Goal: Task Accomplishment & Management: Complete application form

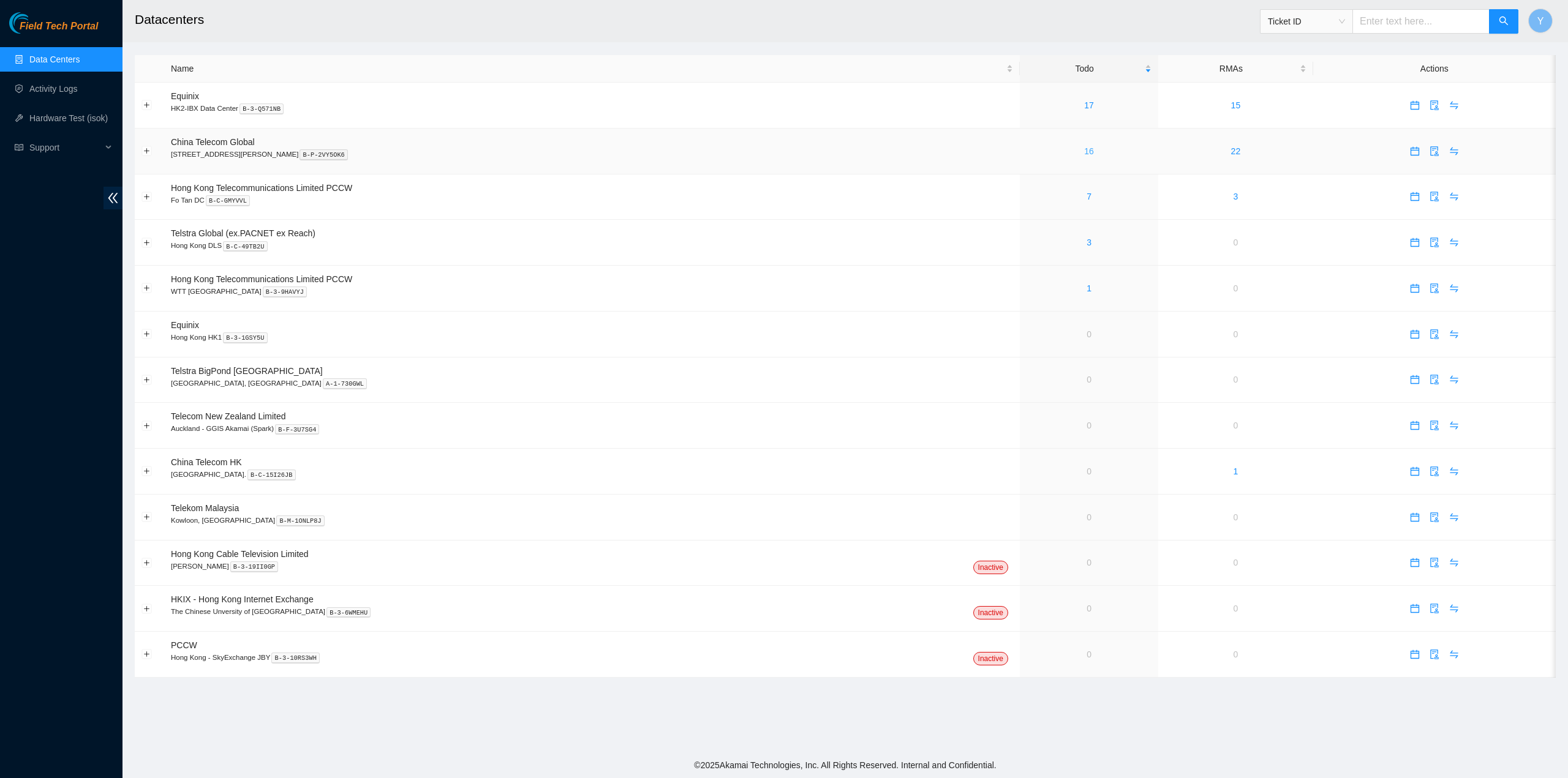
click at [1084, 147] on link "16" at bounding box center [1089, 151] width 9 height 9
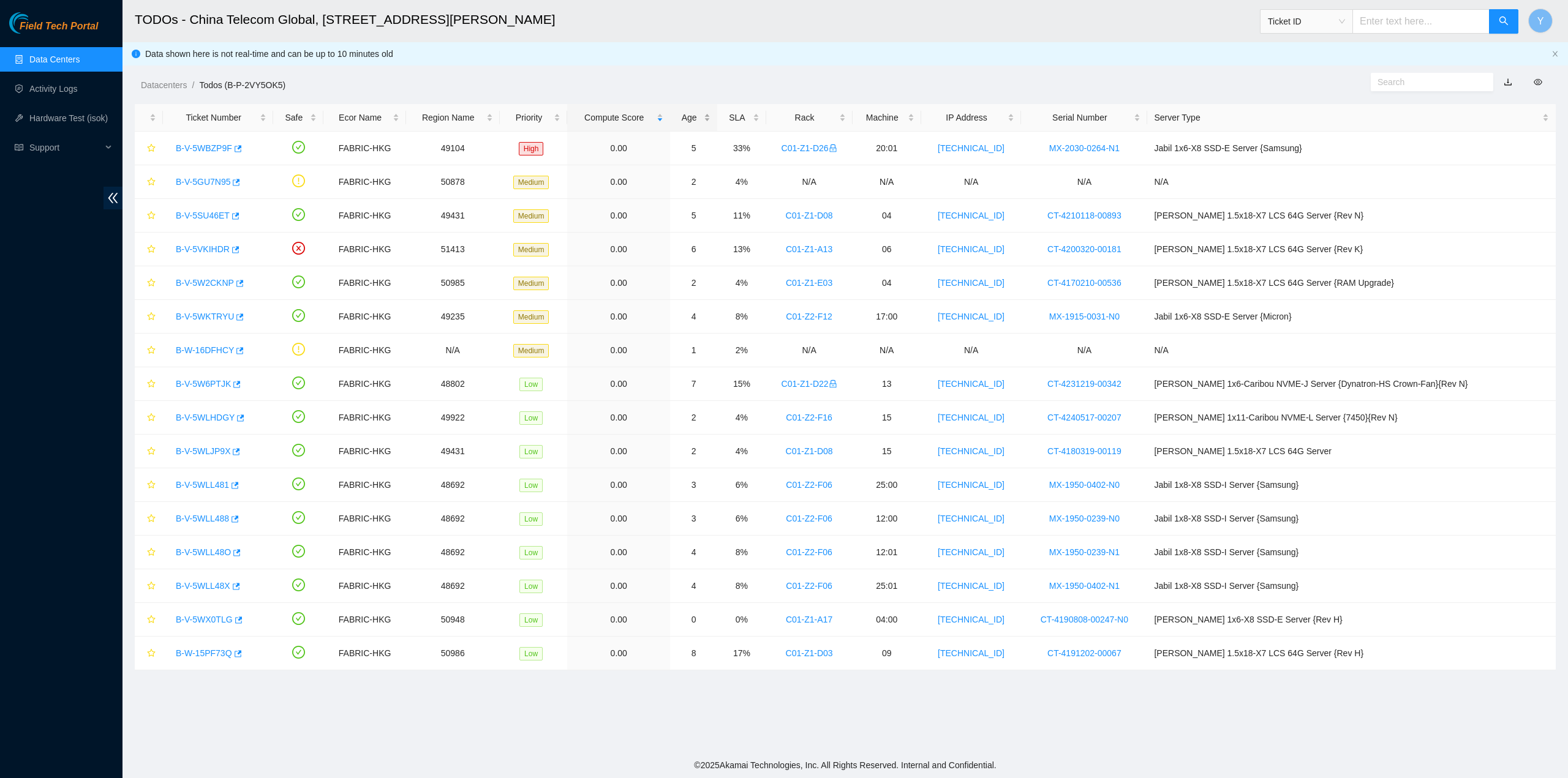
click at [711, 111] on div "Age" at bounding box center [694, 118] width 34 height 14
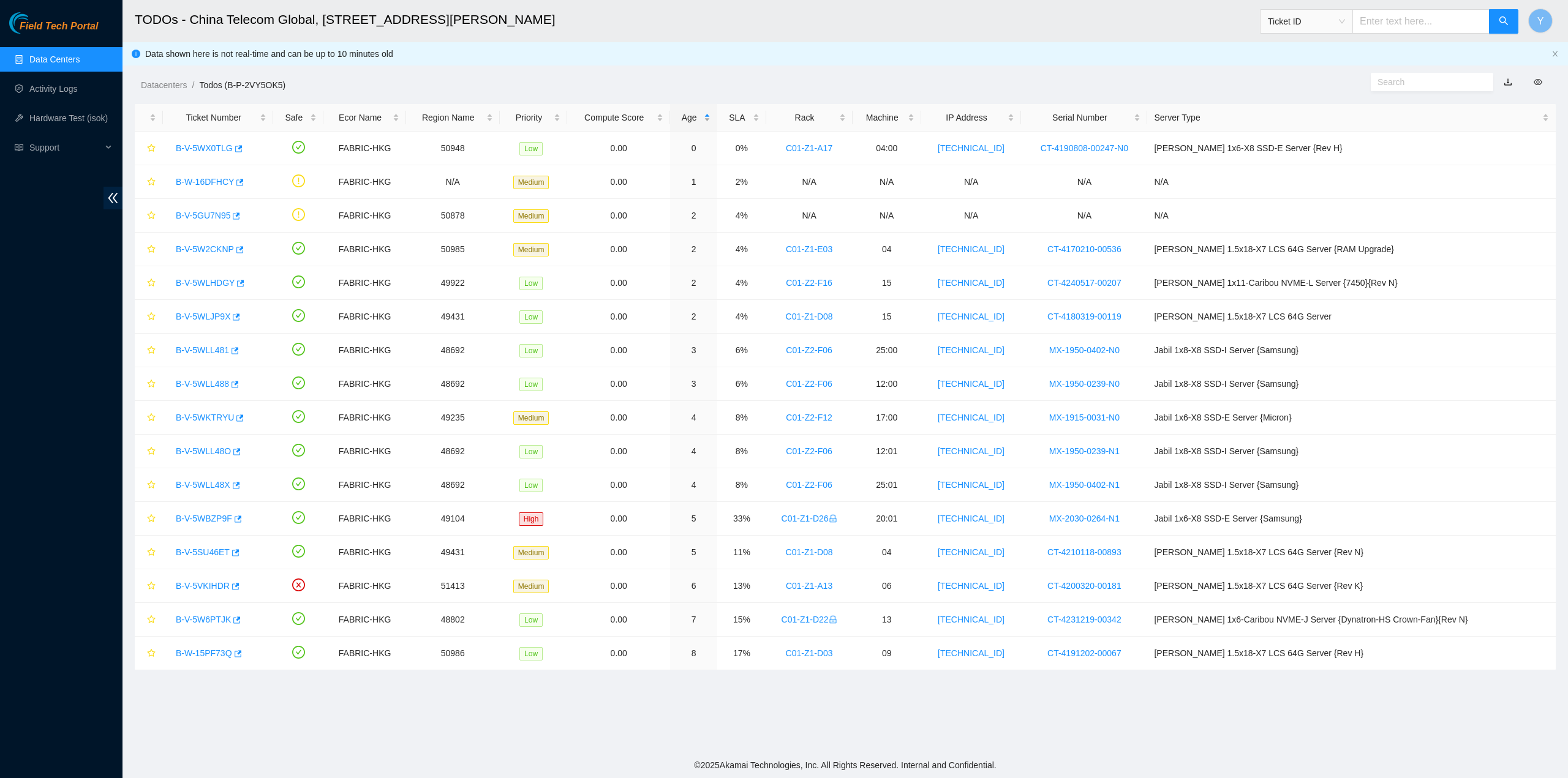
click at [711, 114] on div "Age" at bounding box center [694, 118] width 34 height 14
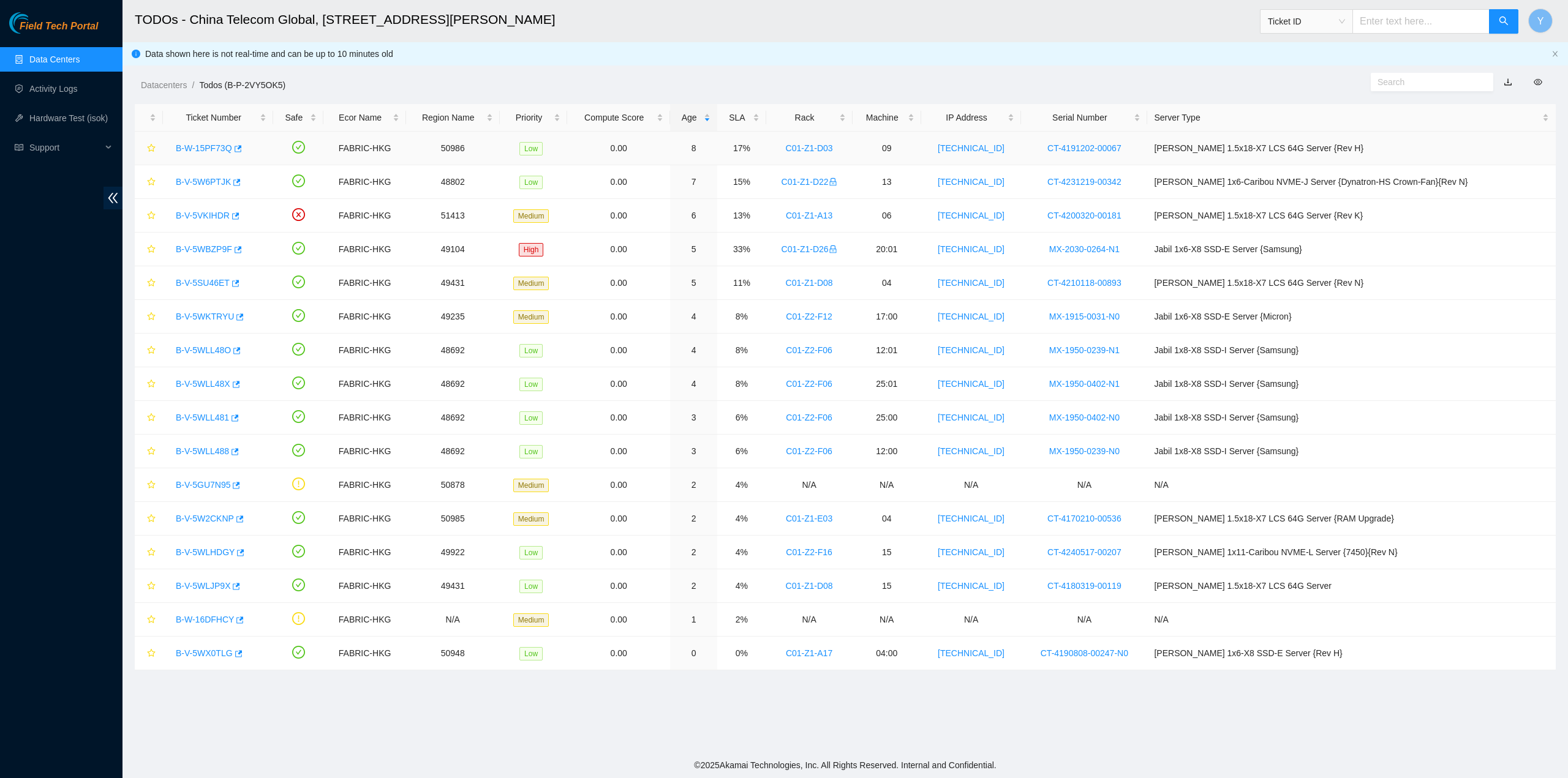
click at [205, 148] on link "B-W-15PF73Q" at bounding box center [204, 148] width 56 height 9
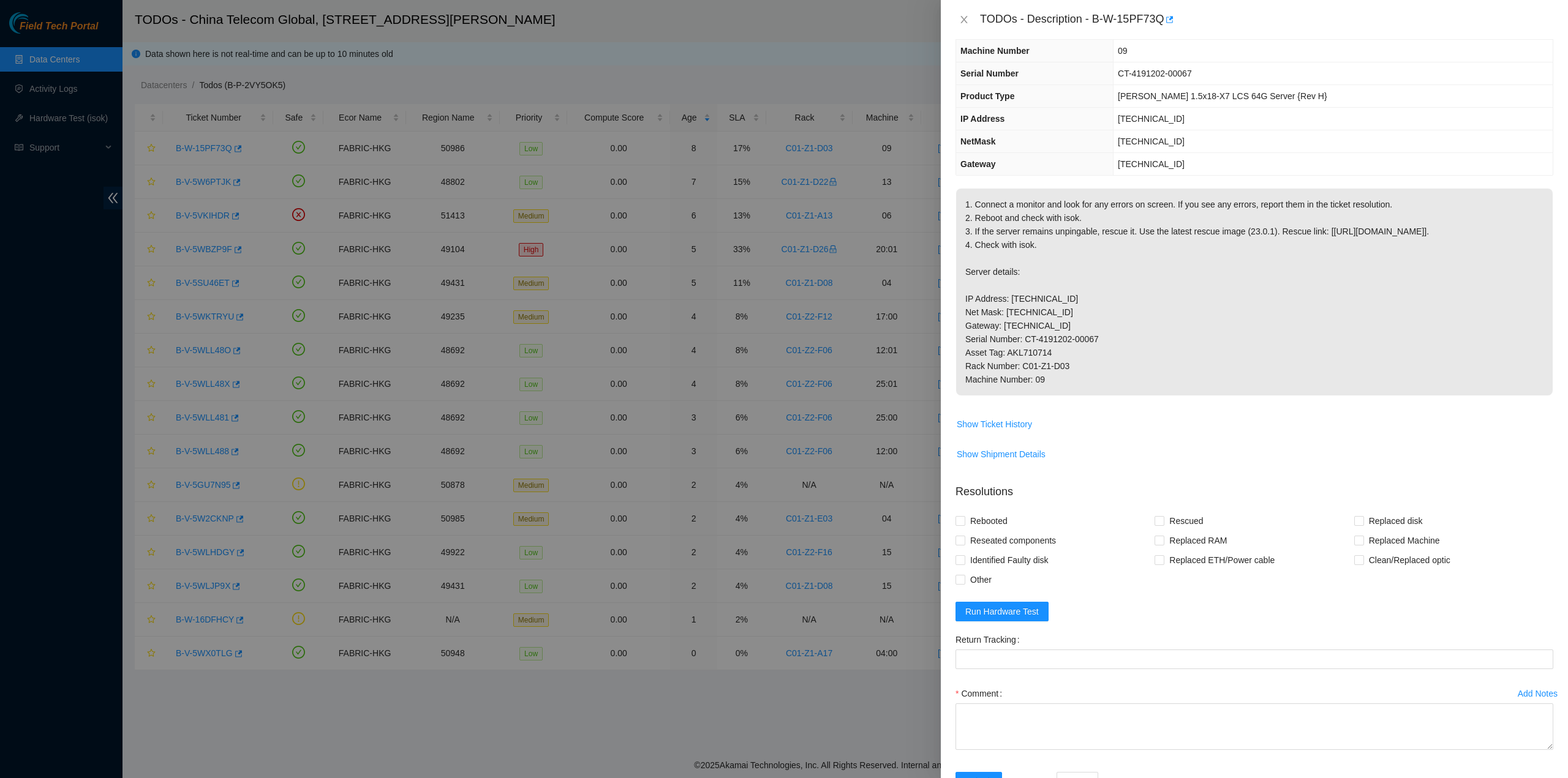
scroll to position [154, 0]
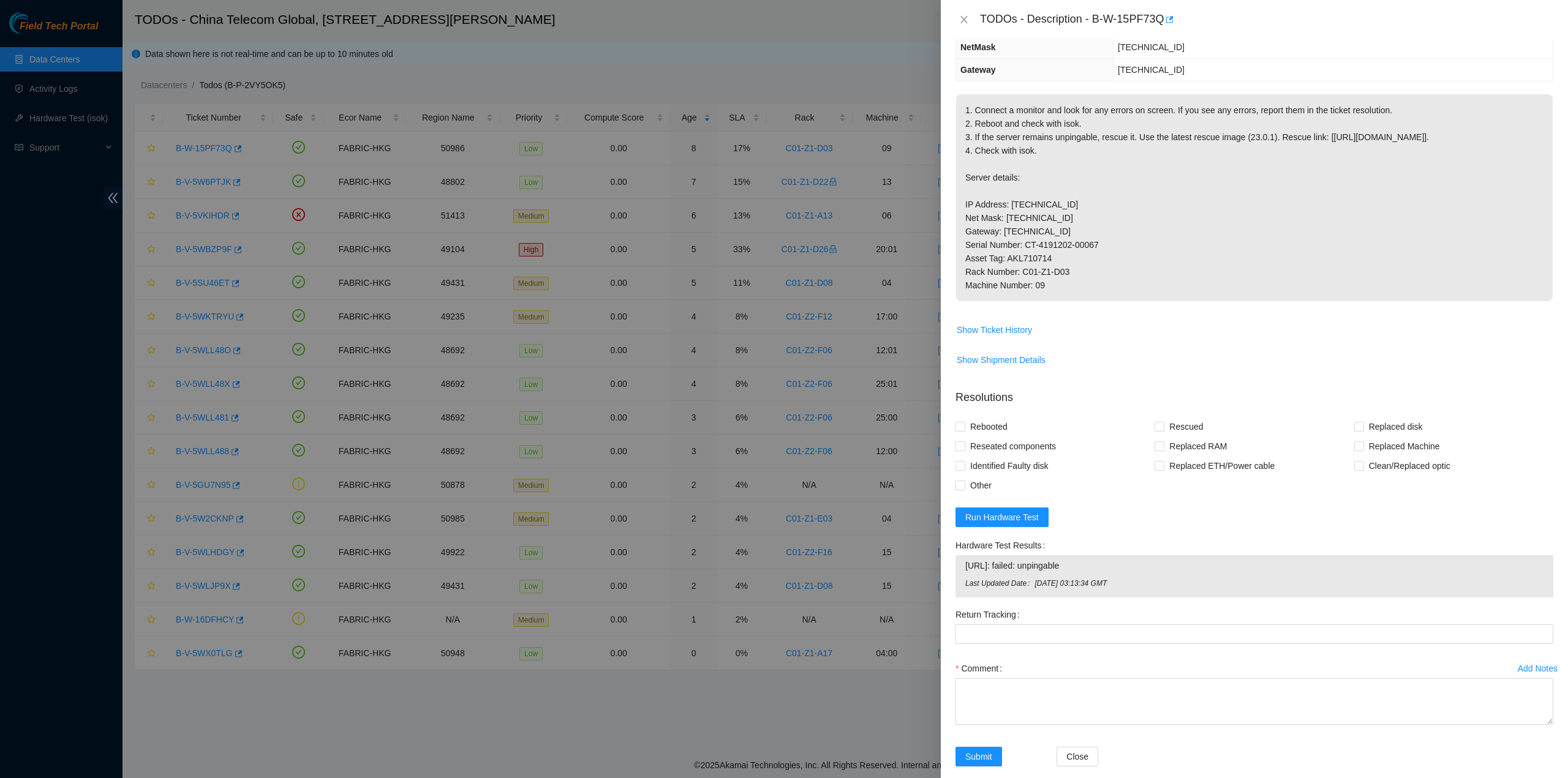
click at [1003, 580] on form "Resolutions Rebooted Rescued Replaced disk Reseated components Replaced RAM Rep…" at bounding box center [1254, 581] width 598 height 402
click at [968, 11] on div "TODOs - Description - B-W-15PF73Q" at bounding box center [1254, 19] width 598 height 20
drag, startPoint x: 966, startPoint y: 18, endPoint x: 939, endPoint y: 29, distance: 29.2
click at [965, 18] on icon "close" at bounding box center [964, 20] width 9 height 9
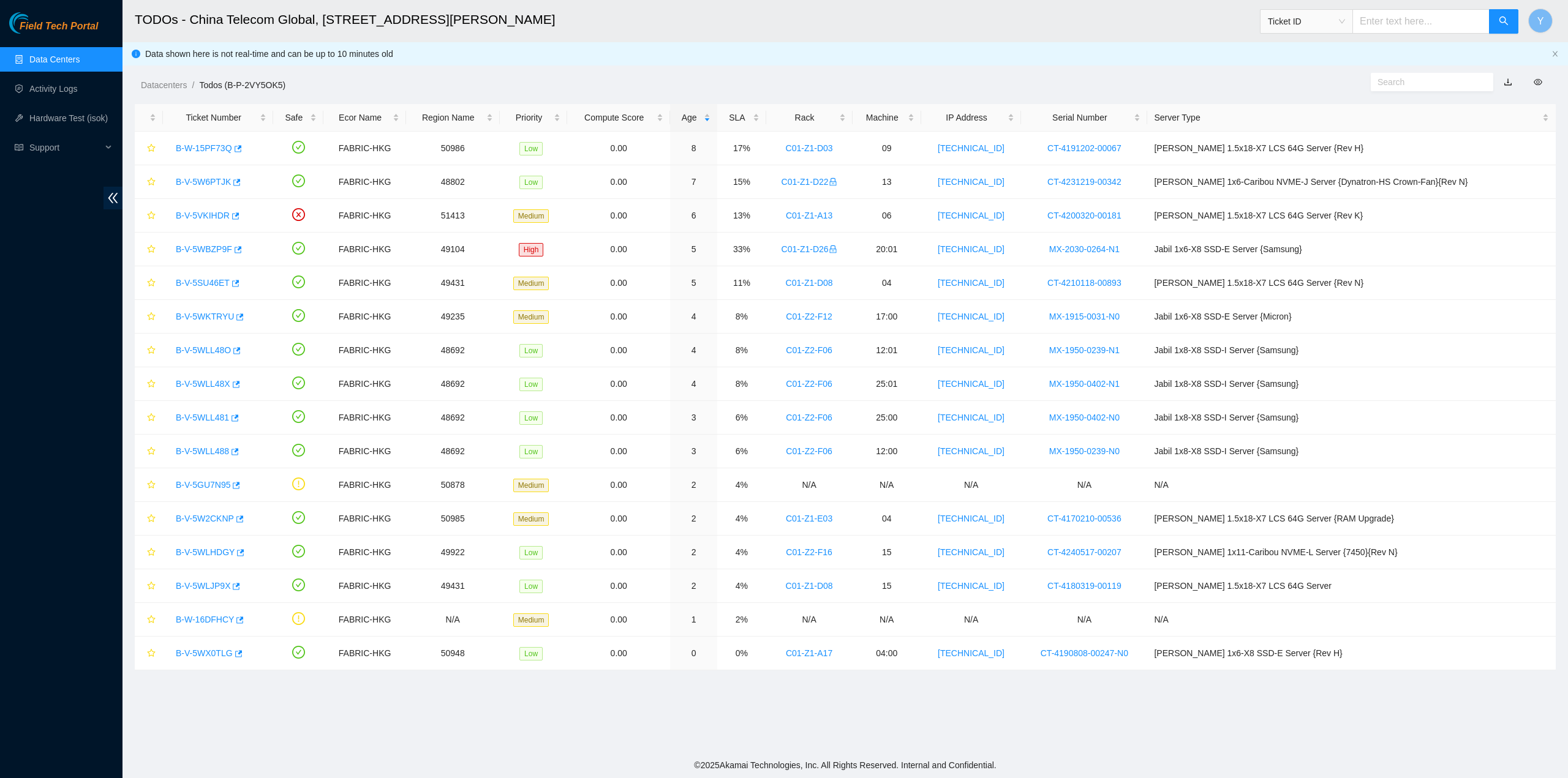
scroll to position [0, 0]
click at [50, 90] on link "Activity Logs" at bounding box center [53, 89] width 49 height 9
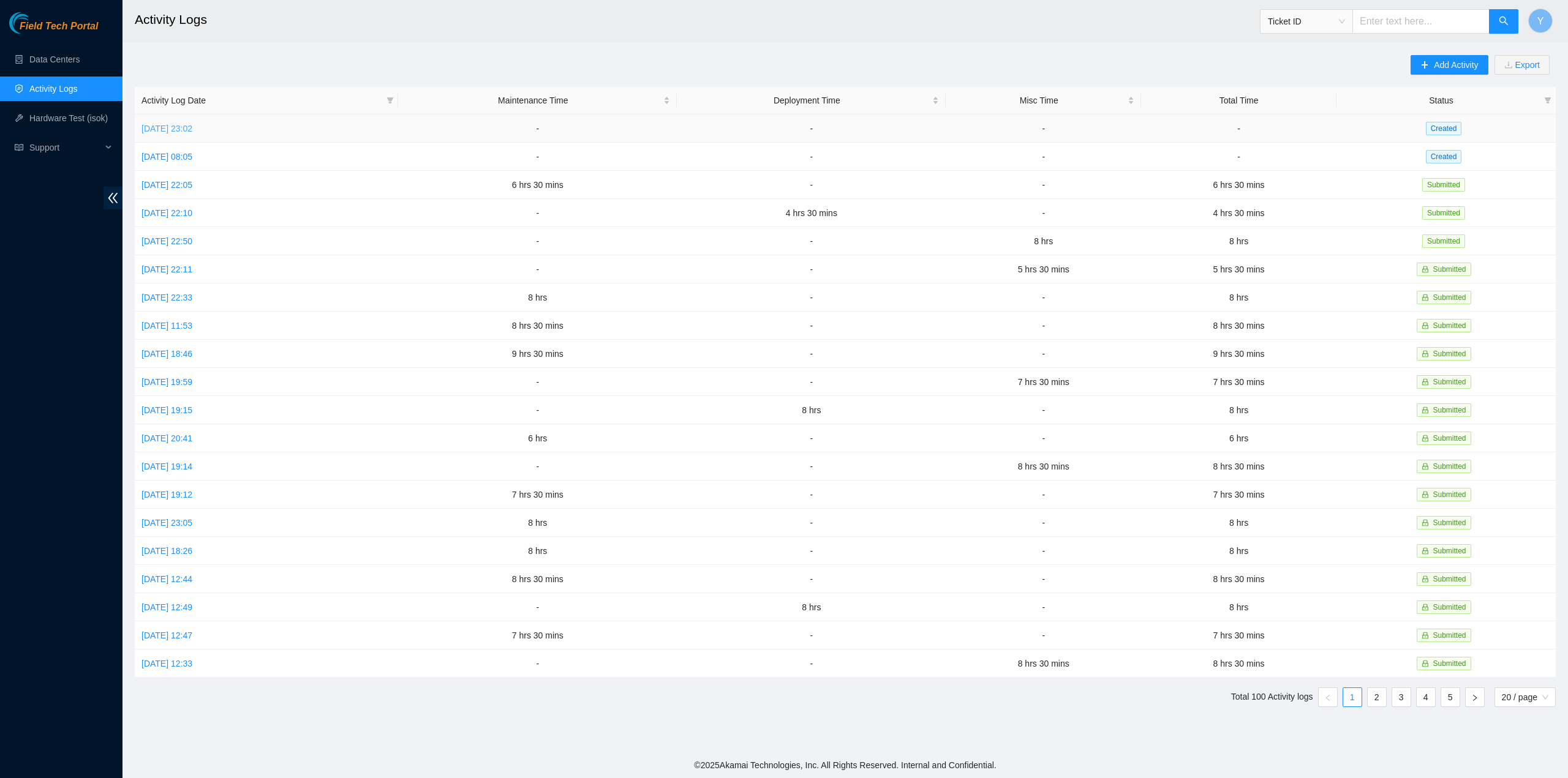
click at [176, 126] on link "[DATE] 23:02" at bounding box center [166, 128] width 51 height 9
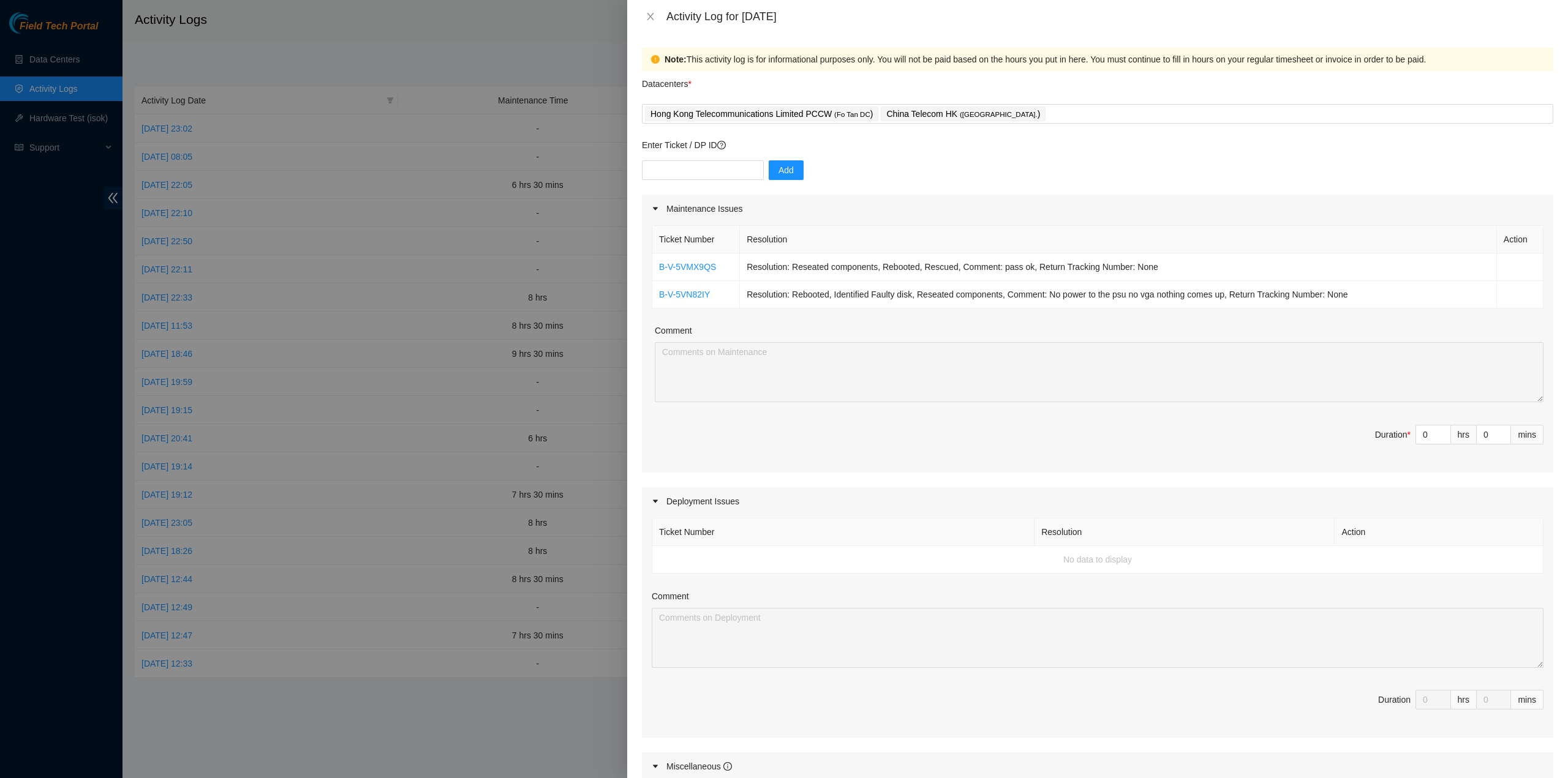
click at [1383, 314] on div "Ticket Number Resolution Action B-V-5VMX9QS Resolution: Reseated components, Re…" at bounding box center [1097, 348] width 911 height 250
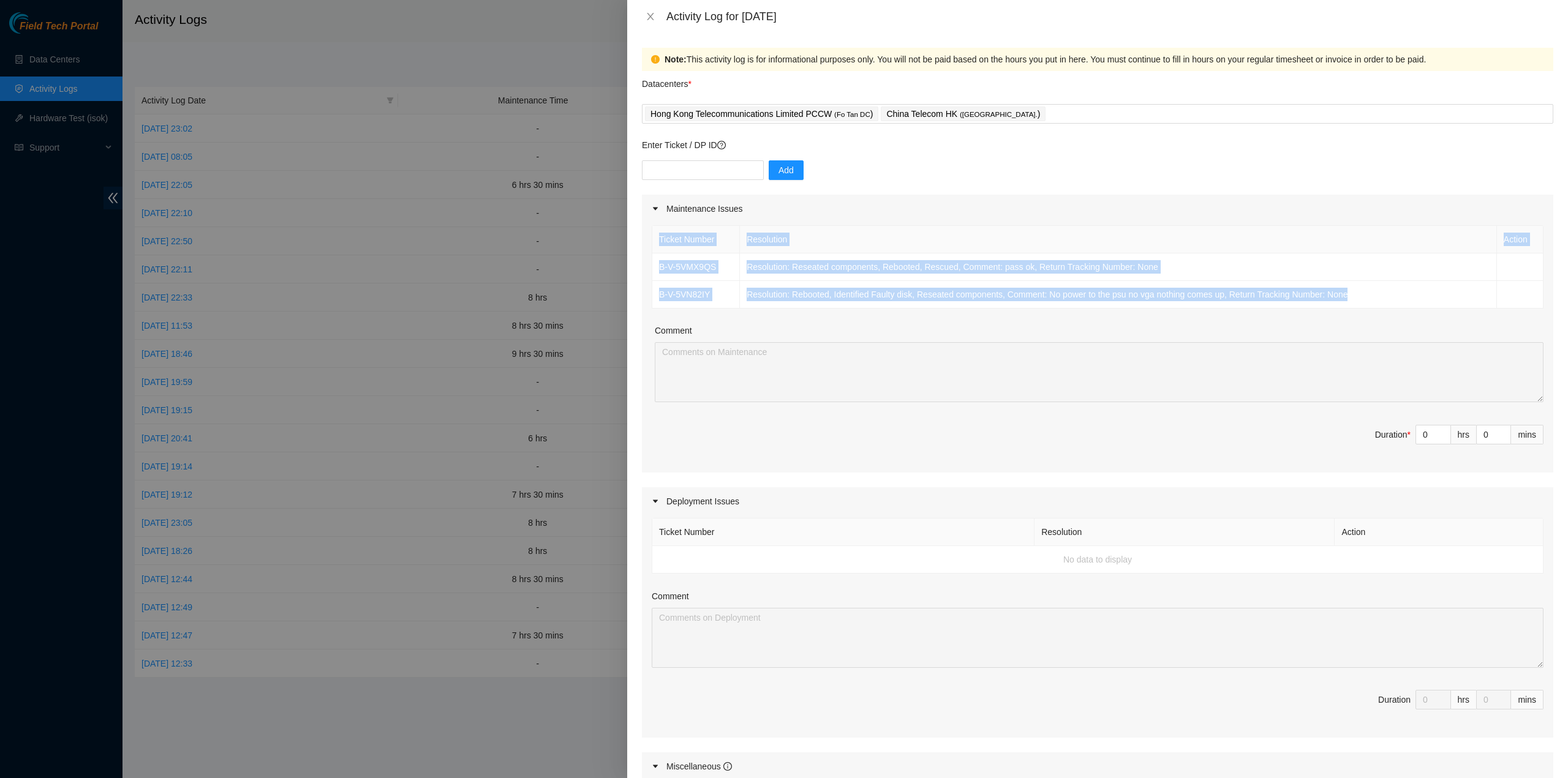
drag, startPoint x: 1376, startPoint y: 306, endPoint x: 652, endPoint y: 270, distance: 724.9
click at [652, 270] on div "Ticket Number Resolution Action B-V-5VMX9QS Resolution: Reseated components, Re…" at bounding box center [1097, 266] width 892 height 83
copy table "Ticket Number Resolution Action B-V-5VMX9QS Resolution: Reseated components, Re…"
click at [1020, 112] on div "Hong Kong Telecommunications Limited PCCW ( Fo Tan DC ) China Telecom HK ( [GEO…" at bounding box center [1097, 114] width 905 height 17
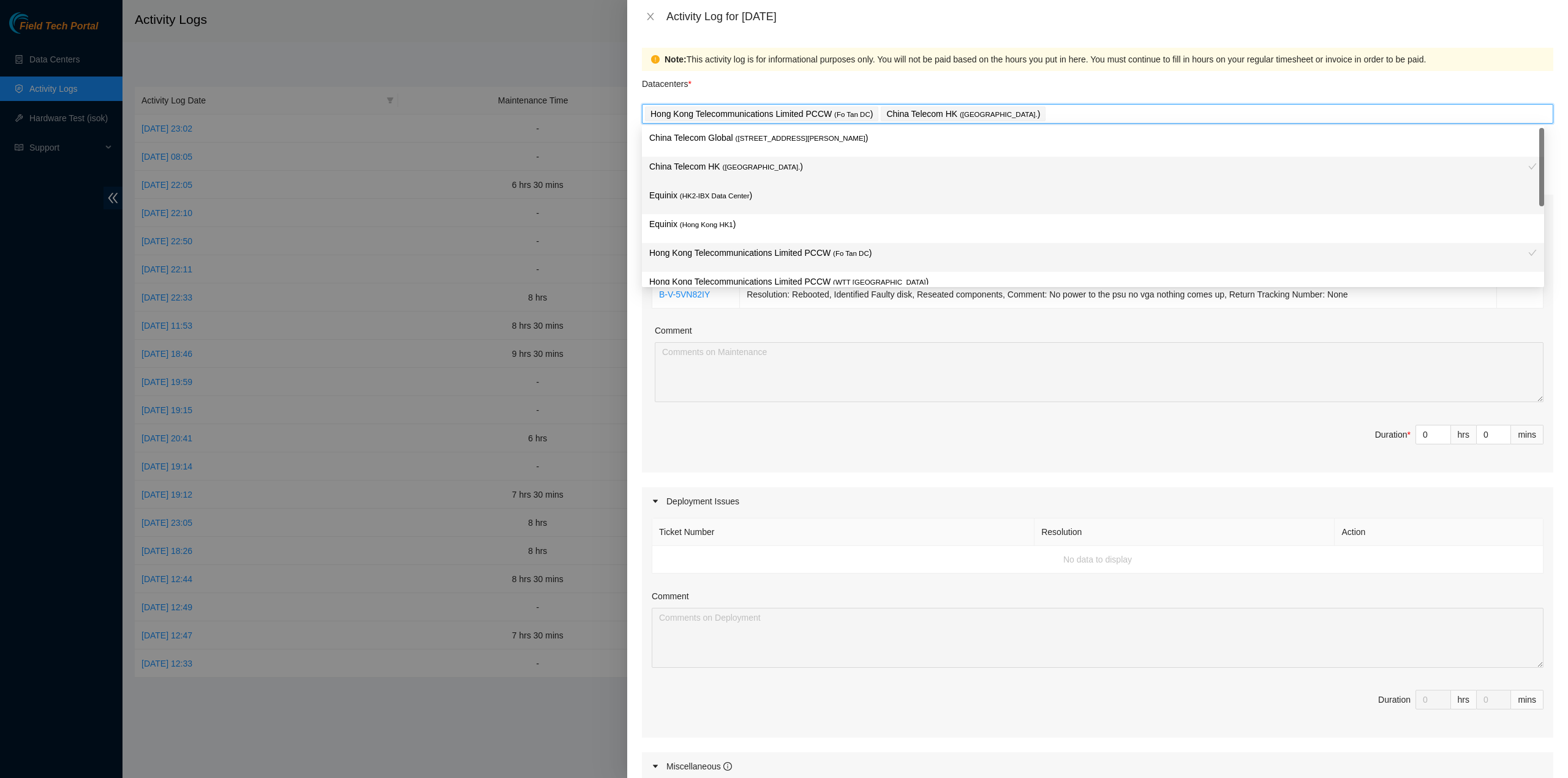
click at [814, 198] on p "Equinix ( HK2-IBX Data Center )" at bounding box center [1093, 195] width 887 height 14
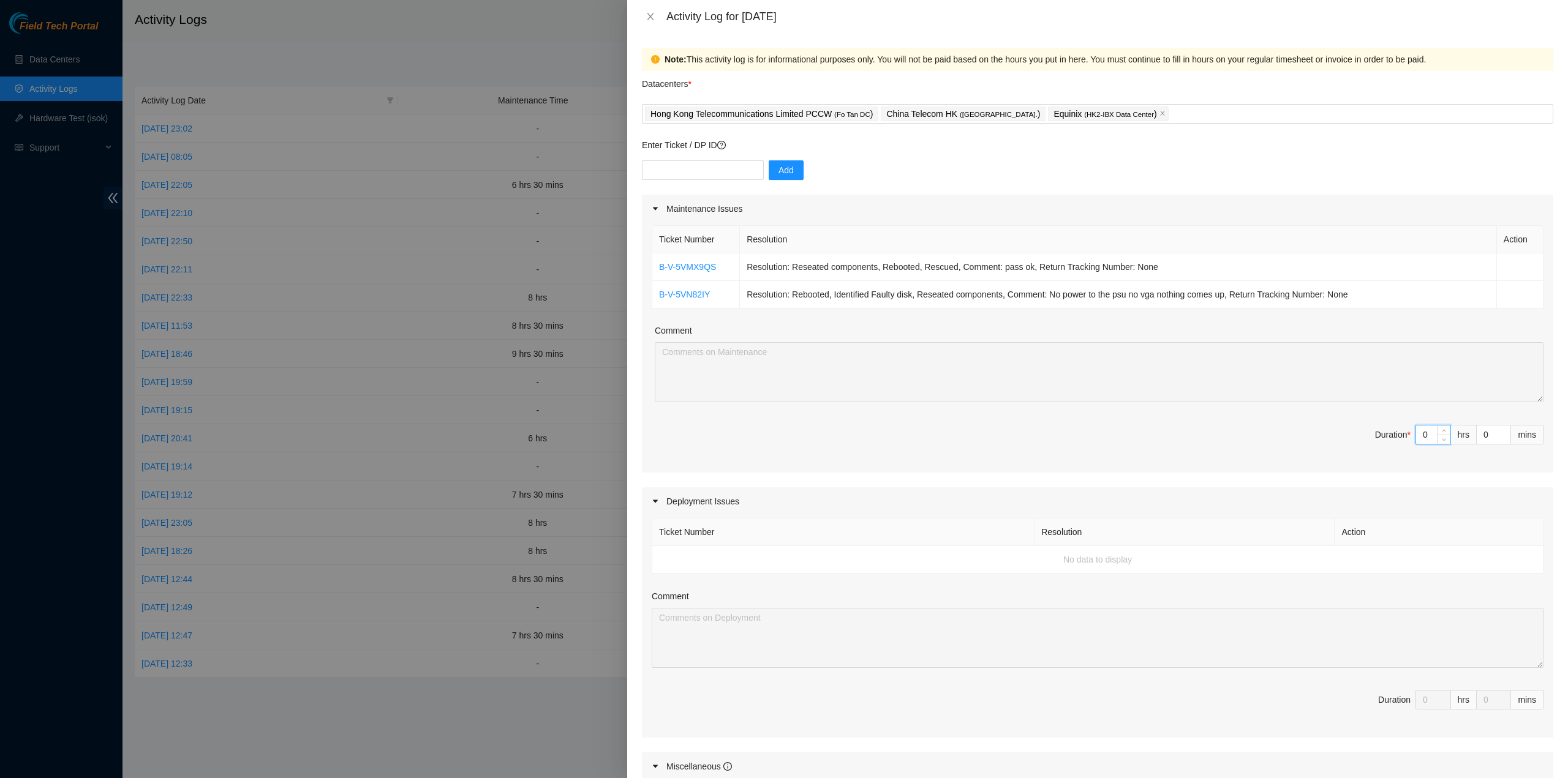
drag, startPoint x: 1421, startPoint y: 435, endPoint x: 1380, endPoint y: 423, distance: 42.7
click at [1379, 425] on span "Duration * 0 hrs 0 mins" at bounding box center [1097, 442] width 892 height 34
type input "6"
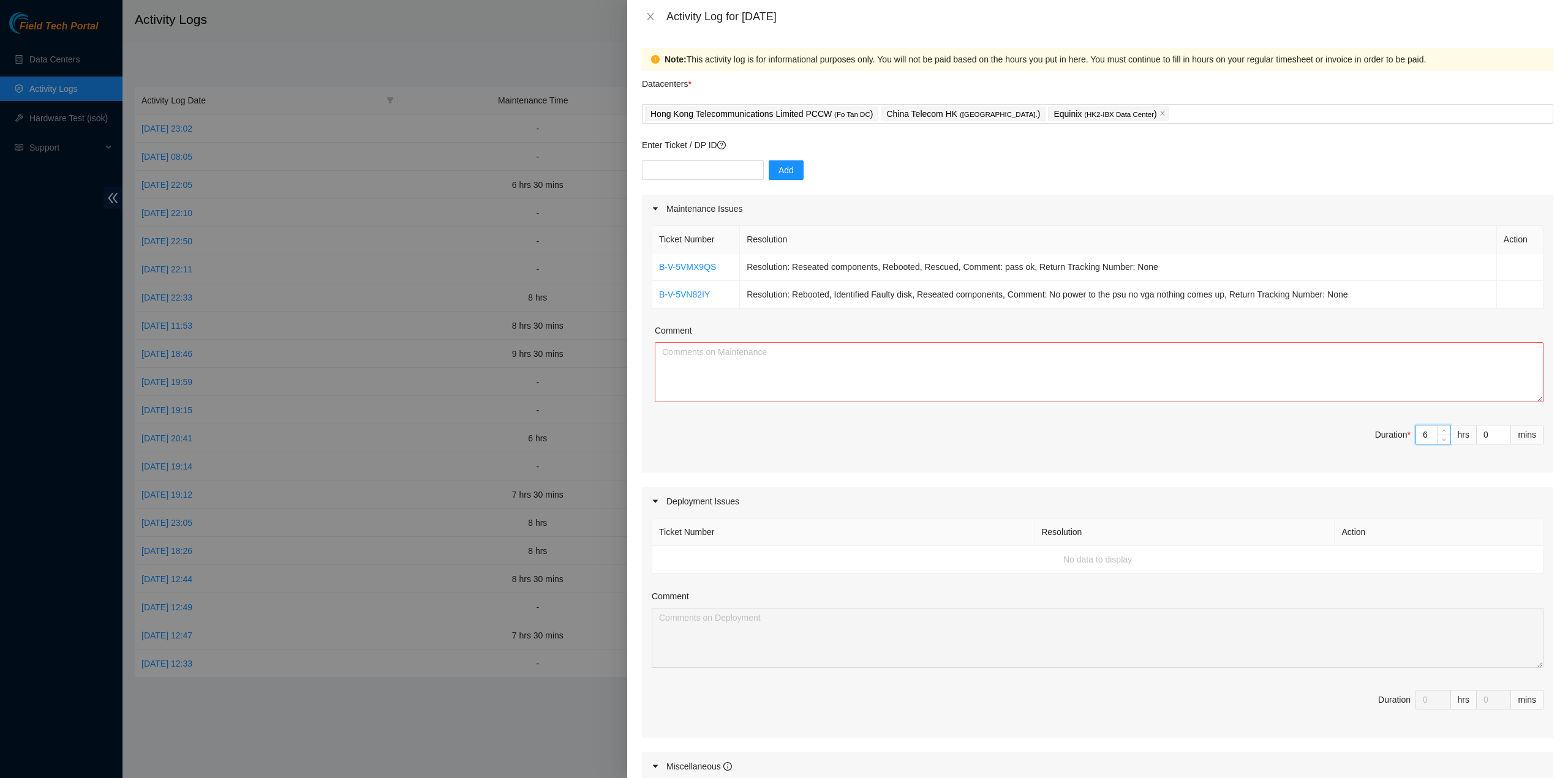
type input "6"
type input "3"
type input "30"
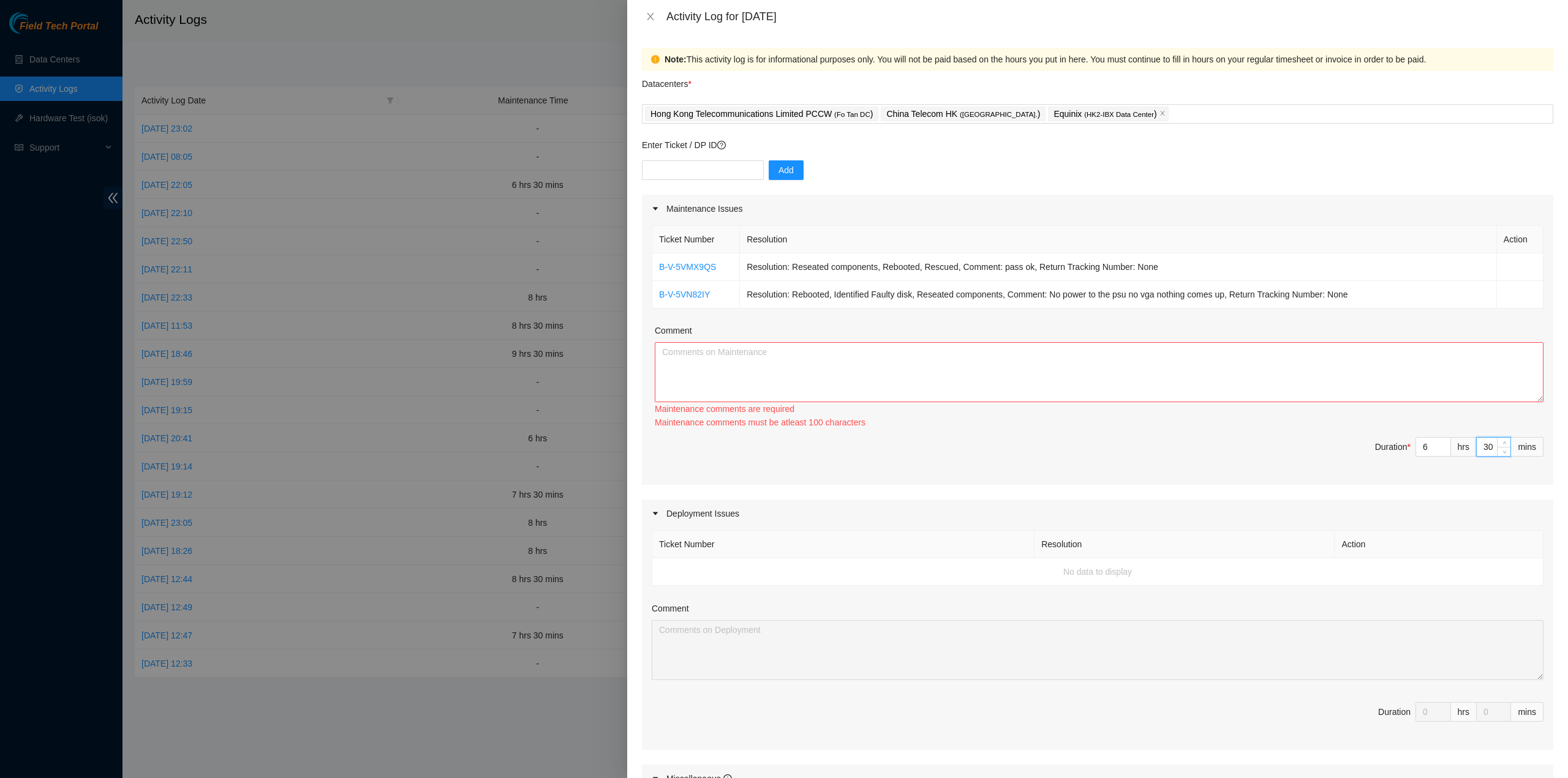
type input "30"
drag, startPoint x: 966, startPoint y: 401, endPoint x: 958, endPoint y: 394, distance: 10.6
click at [963, 399] on div "Maintenance comments are required Maintenance comments must be atleast 100 char…" at bounding box center [1099, 385] width 888 height 87
click at [942, 381] on textarea "Comment" at bounding box center [1099, 372] width 888 height 60
click at [941, 372] on textarea "Comment" at bounding box center [1099, 372] width 888 height 60
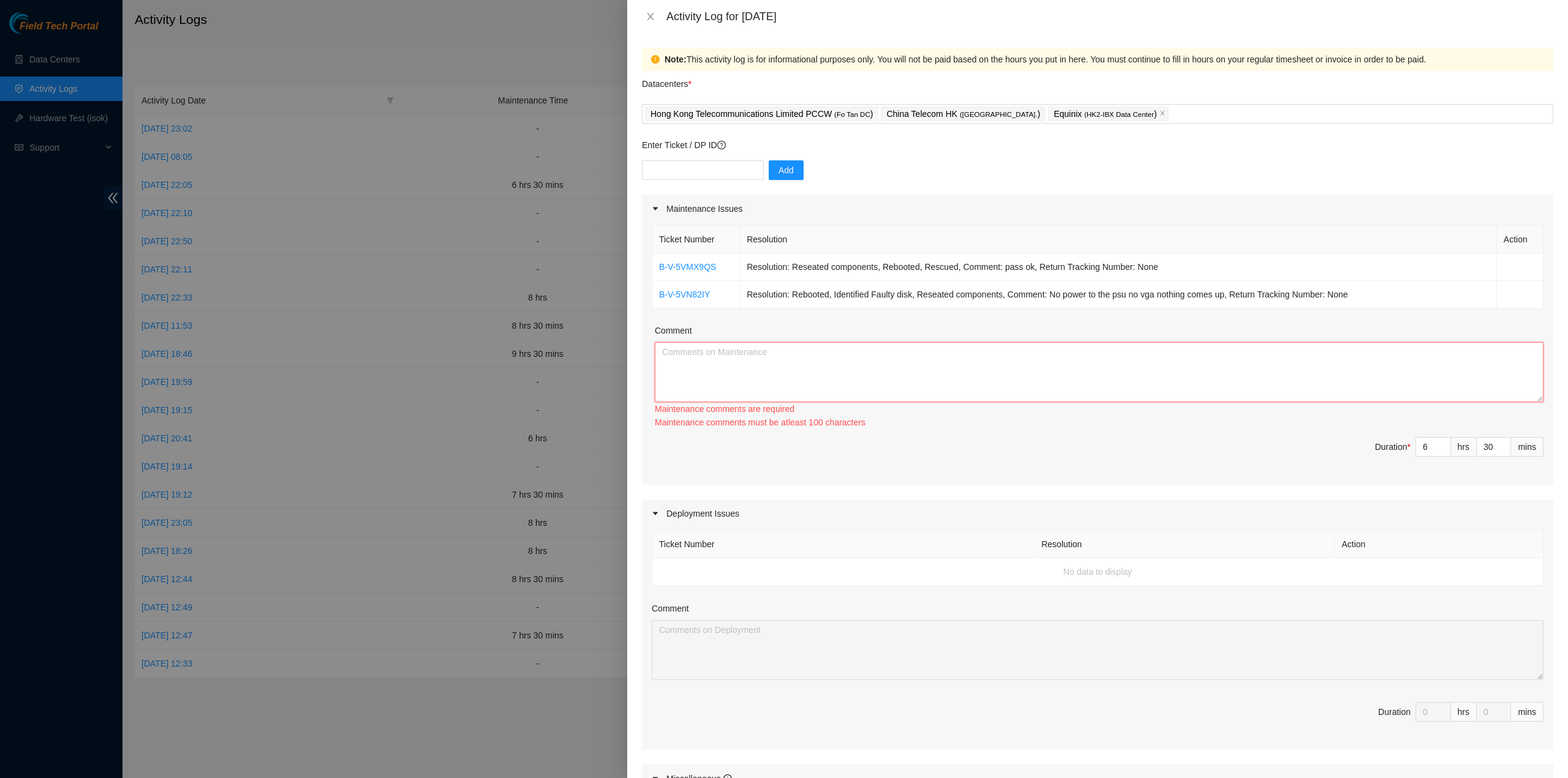
paste textarea "Ticket Number Resolution Action B-V-5VMX9QS Resolution: Reseated components, Re…"
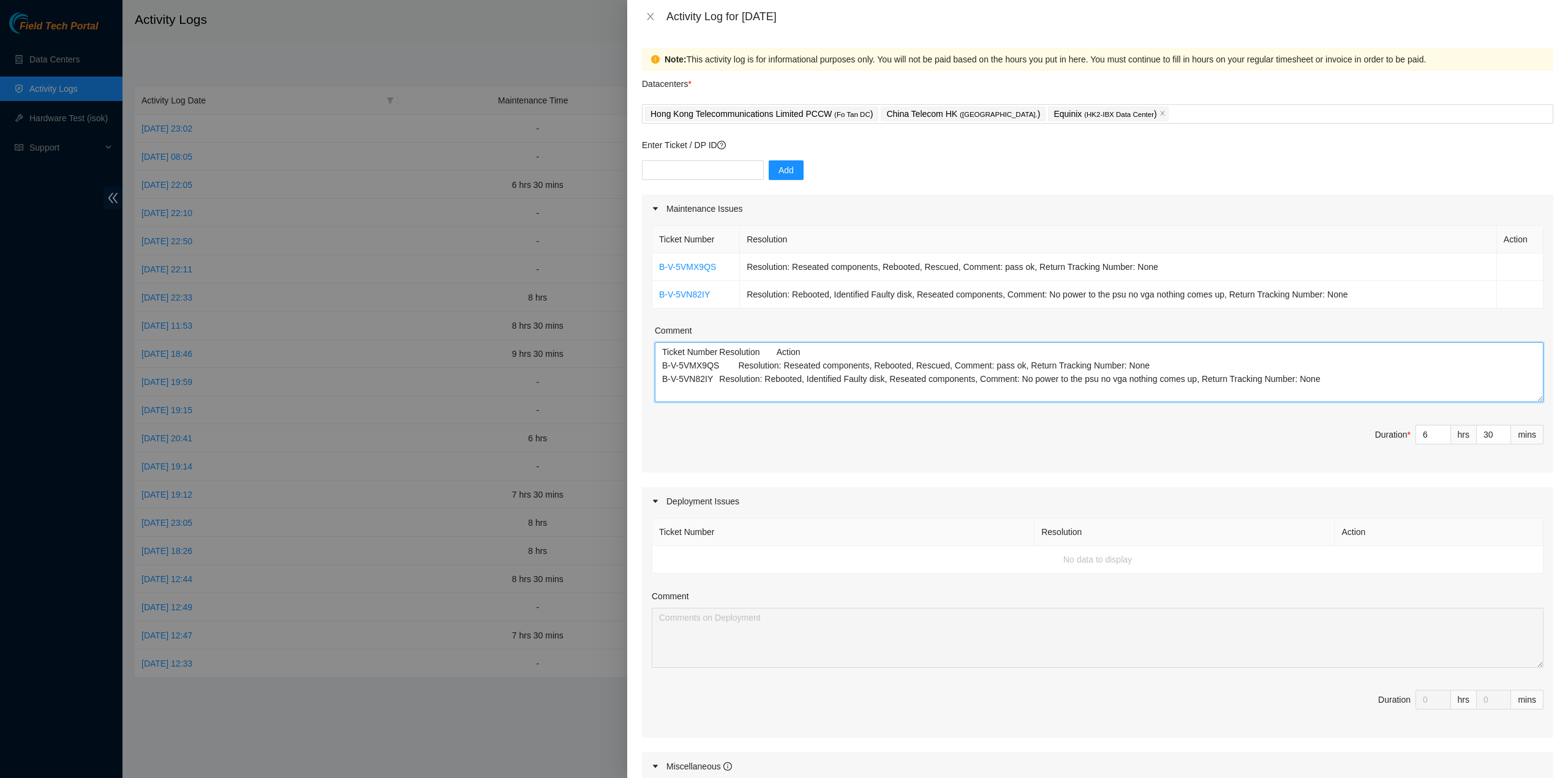
click at [1283, 390] on textarea "Ticket Number Resolution Action B-V-5VMX9QS Resolution: Reseated components, Re…" at bounding box center [1099, 372] width 888 height 60
click at [1332, 390] on textarea "Ticket Number Resolution Action B-V-5VMX9QS Resolution: Reseated components, Re…" at bounding box center [1099, 372] width 888 height 60
paste textarea "B-V-5KY1G2M B-V-5VN82IY B-V-5REV2SG"
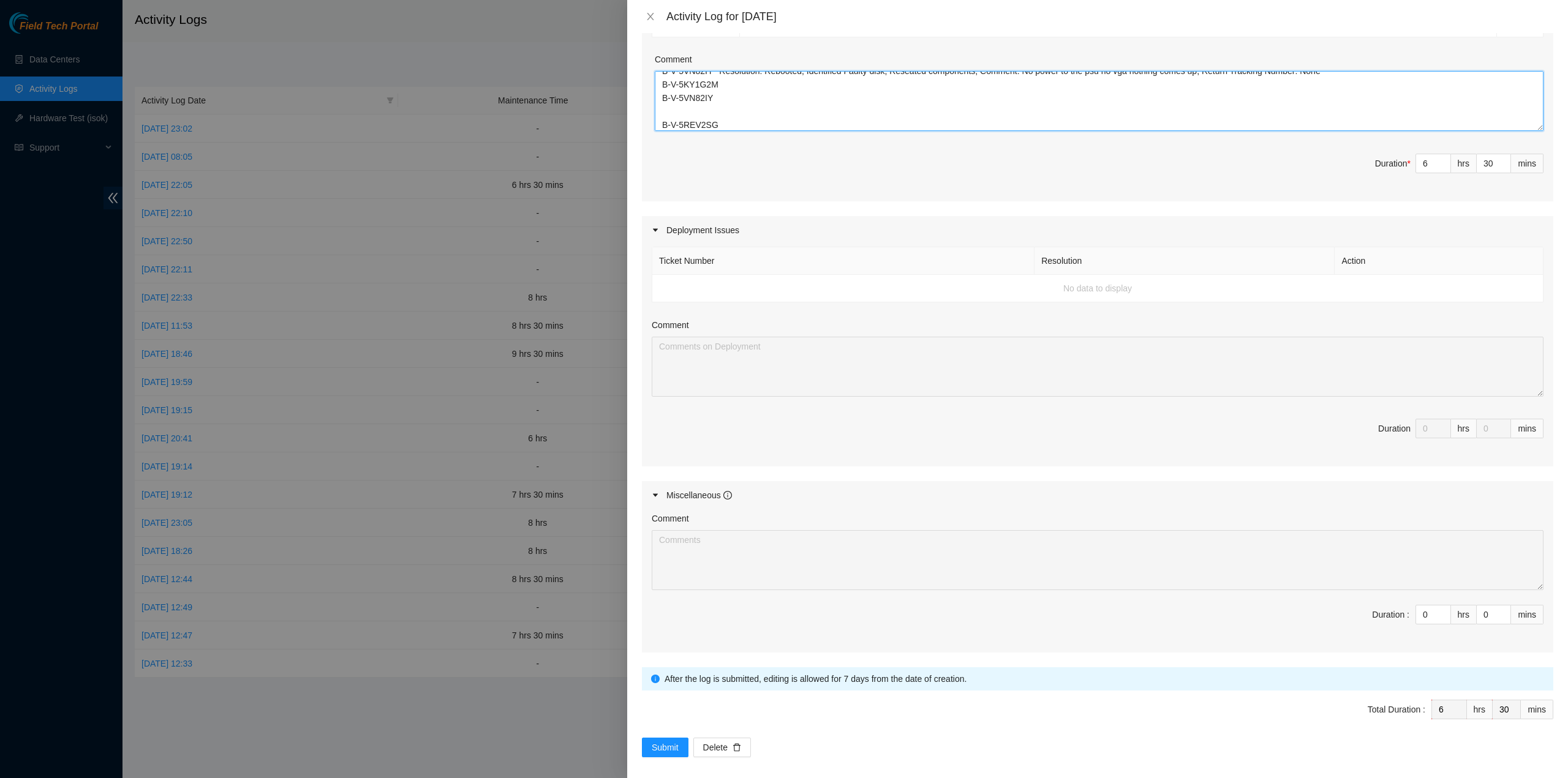
scroll to position [276, 0]
type textarea "Ticket Number Resolution Action B-V-5VMX9QS Resolution: Reseated components, Re…"
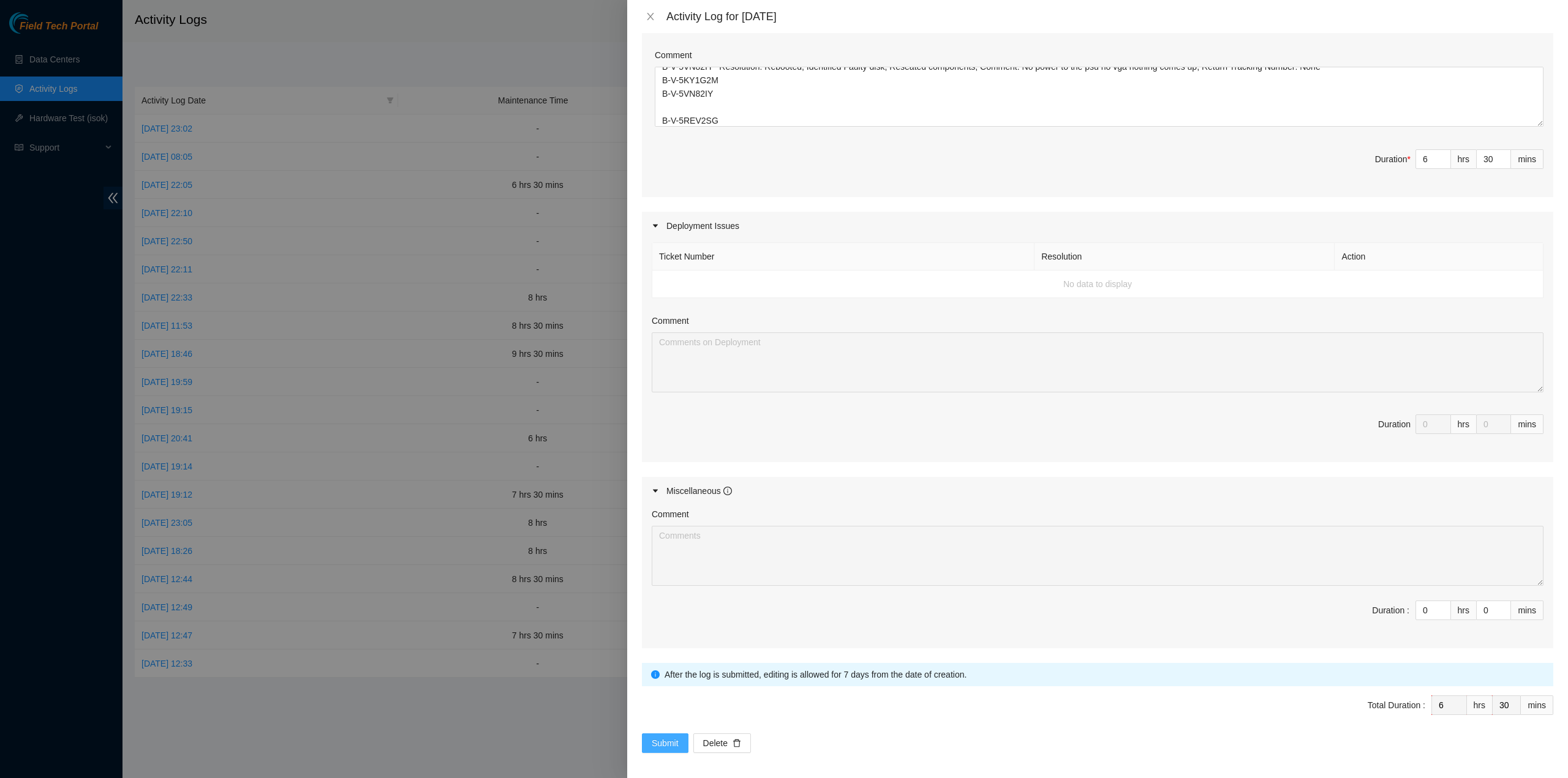
click at [669, 740] on span "Submit" at bounding box center [665, 744] width 27 height 14
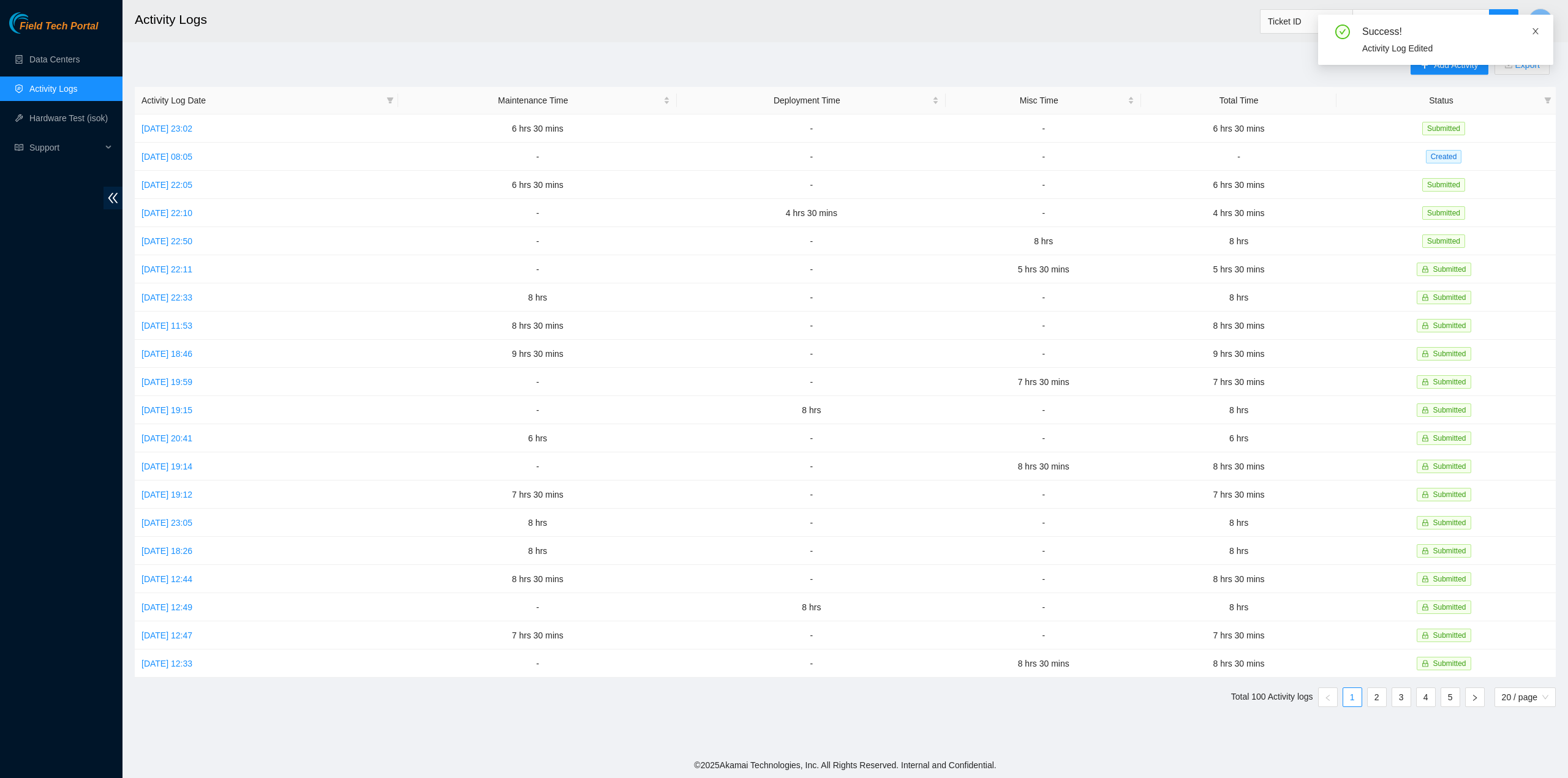
click at [1539, 30] on icon "close" at bounding box center [1535, 31] width 9 height 9
click at [1540, 27] on span "Y" at bounding box center [1540, 21] width 7 height 16
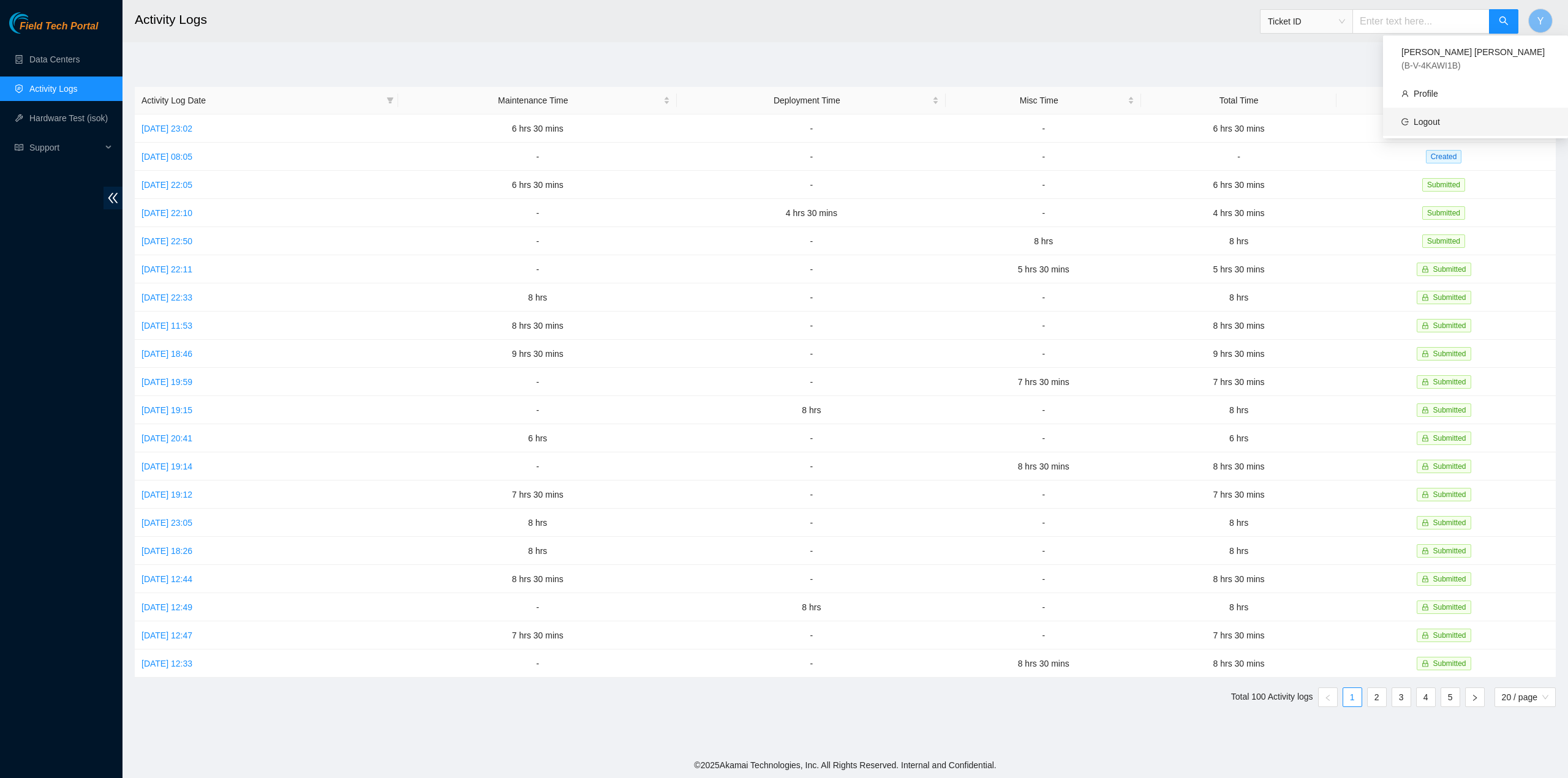
click at [1440, 117] on link "Logout" at bounding box center [1426, 122] width 26 height 9
